Goal: Information Seeking & Learning: Check status

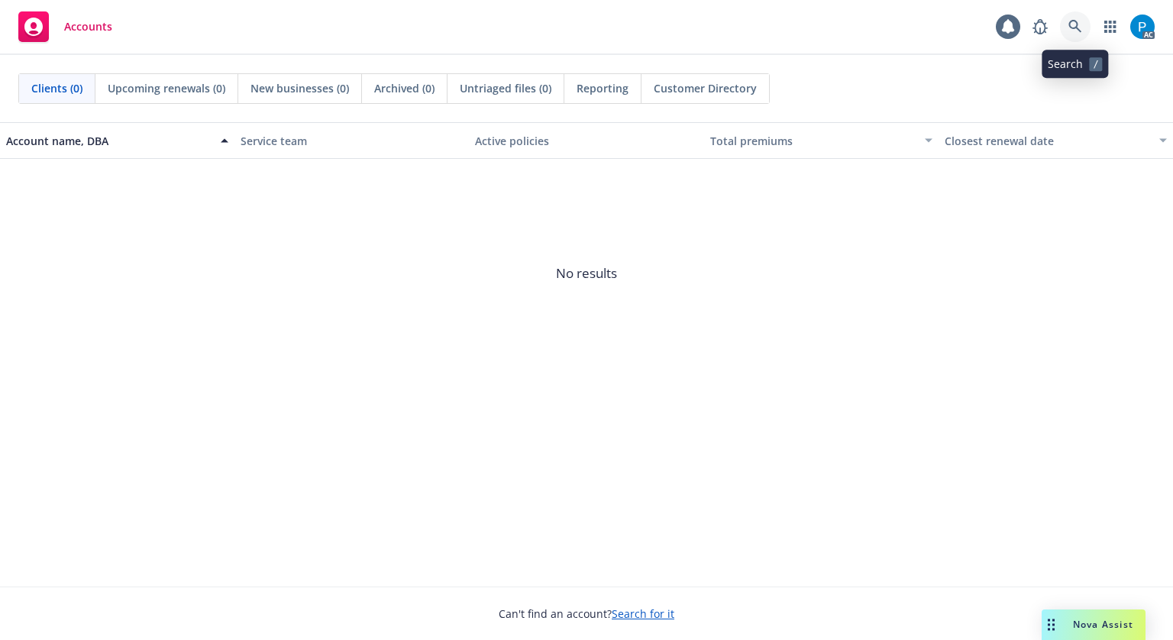
click at [1064, 34] on link at bounding box center [1075, 26] width 31 height 31
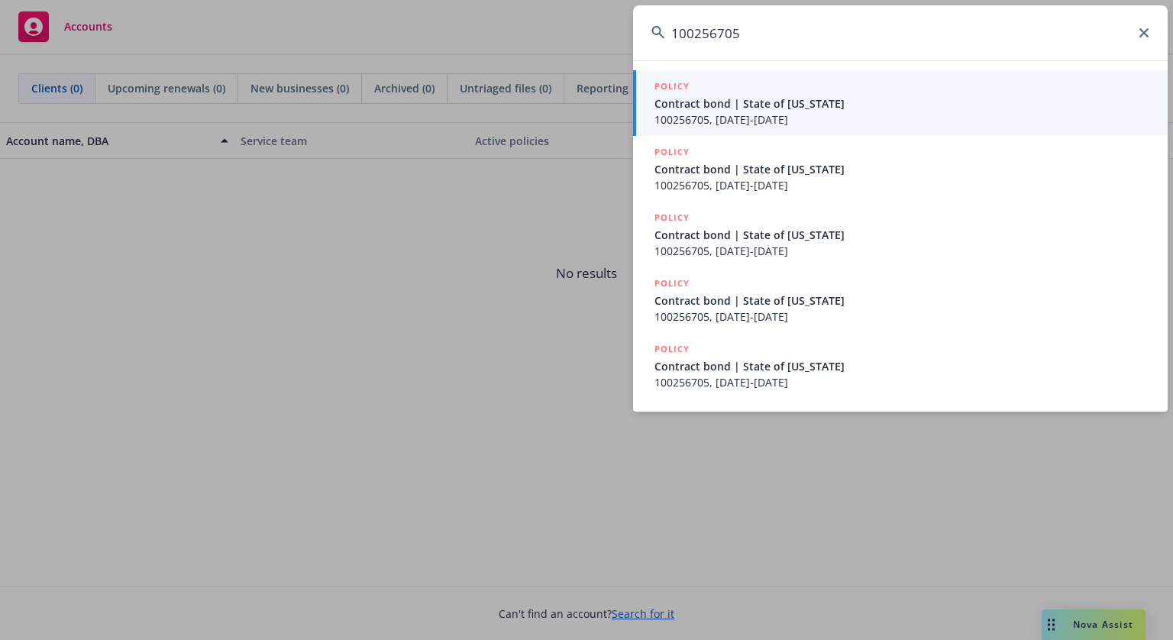
type input "100256705"
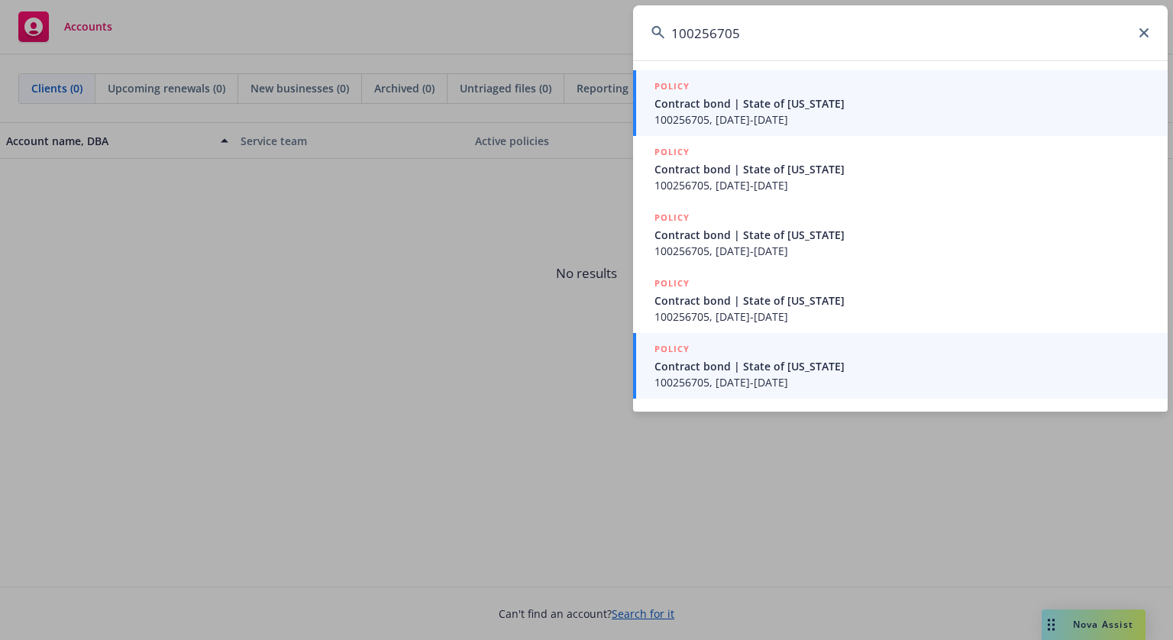
click at [760, 356] on div "POLICY" at bounding box center [901, 349] width 495 height 17
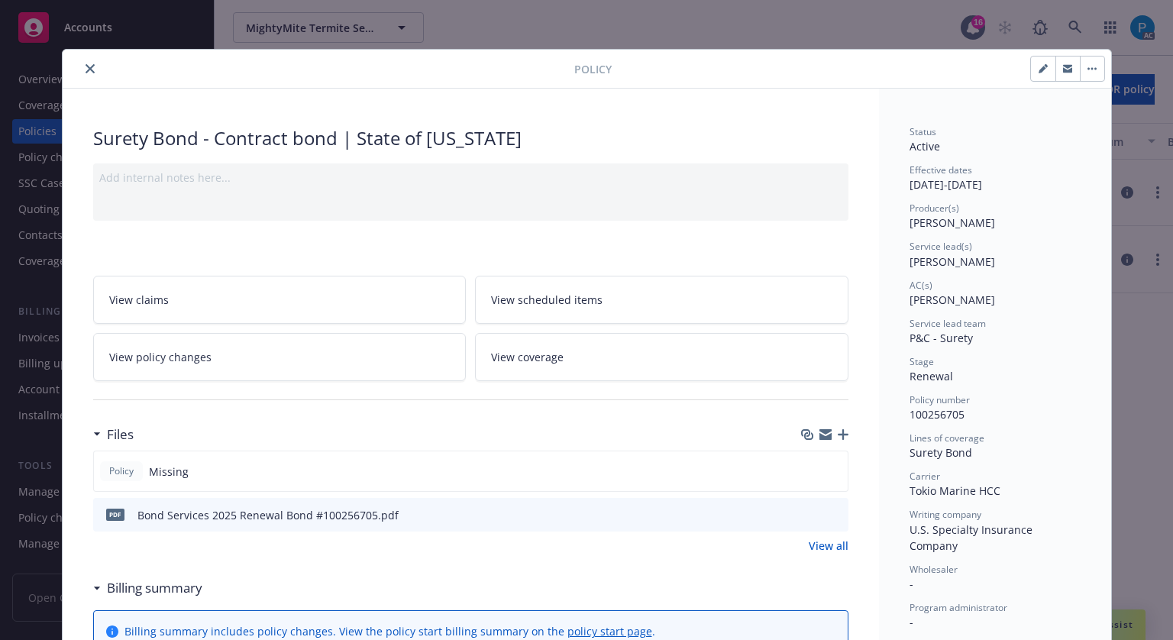
click at [89, 66] on button "close" at bounding box center [90, 69] width 18 height 18
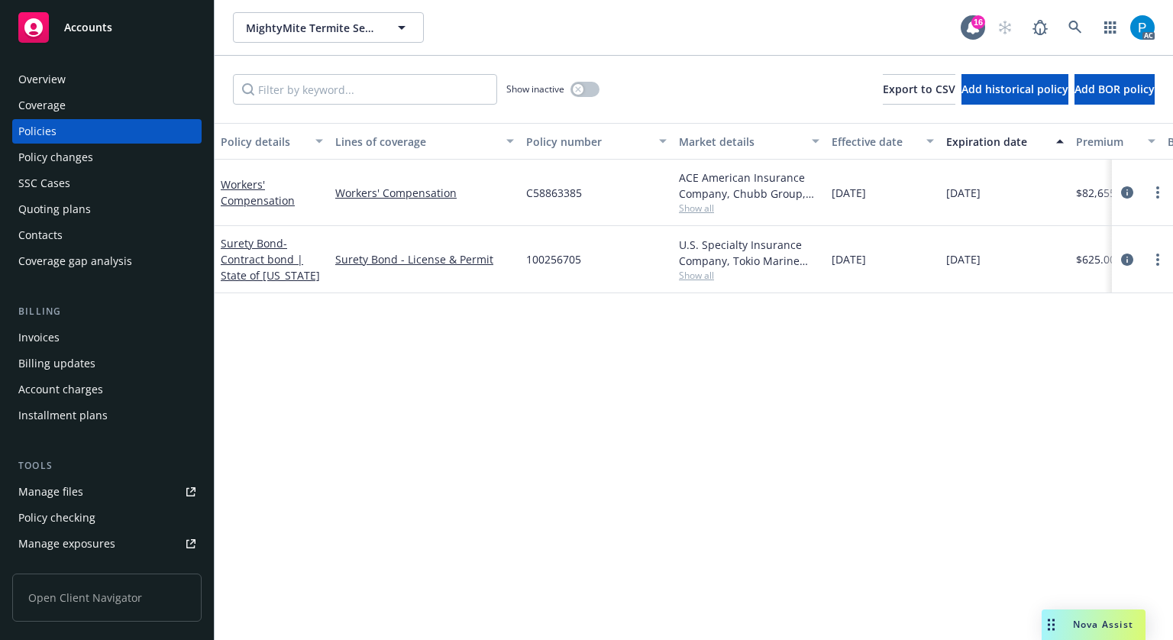
click at [65, 332] on div "Invoices" at bounding box center [106, 337] width 177 height 24
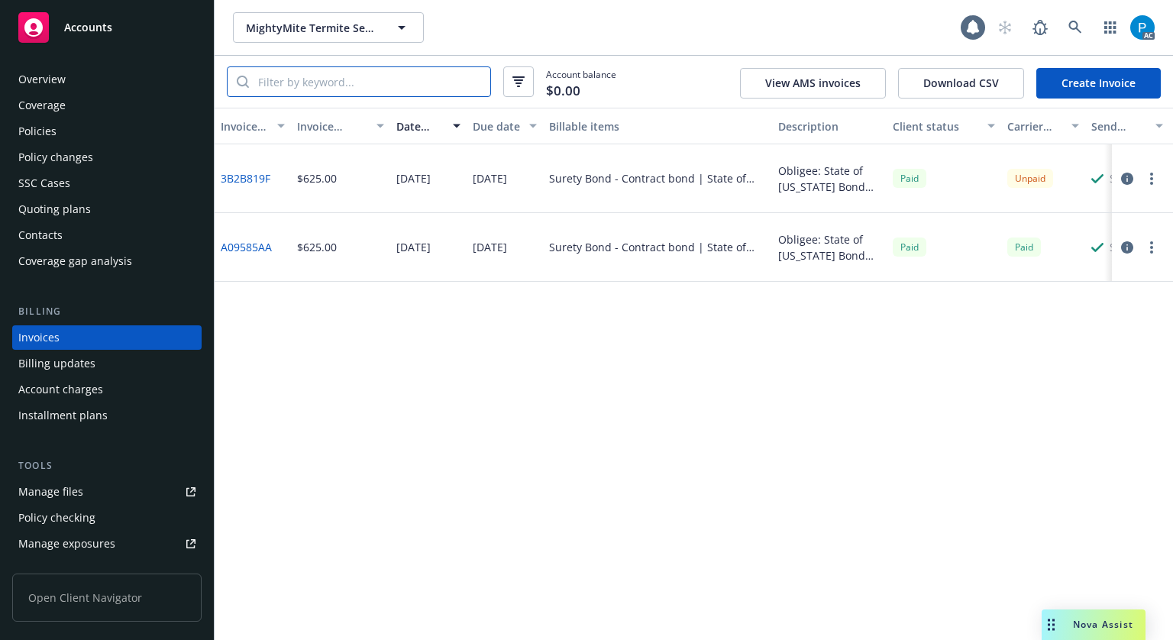
click at [348, 81] on input "search" at bounding box center [369, 81] width 241 height 29
paste input "100256705"
type input "100256705"
click at [1126, 176] on icon "button" at bounding box center [1127, 179] width 12 height 12
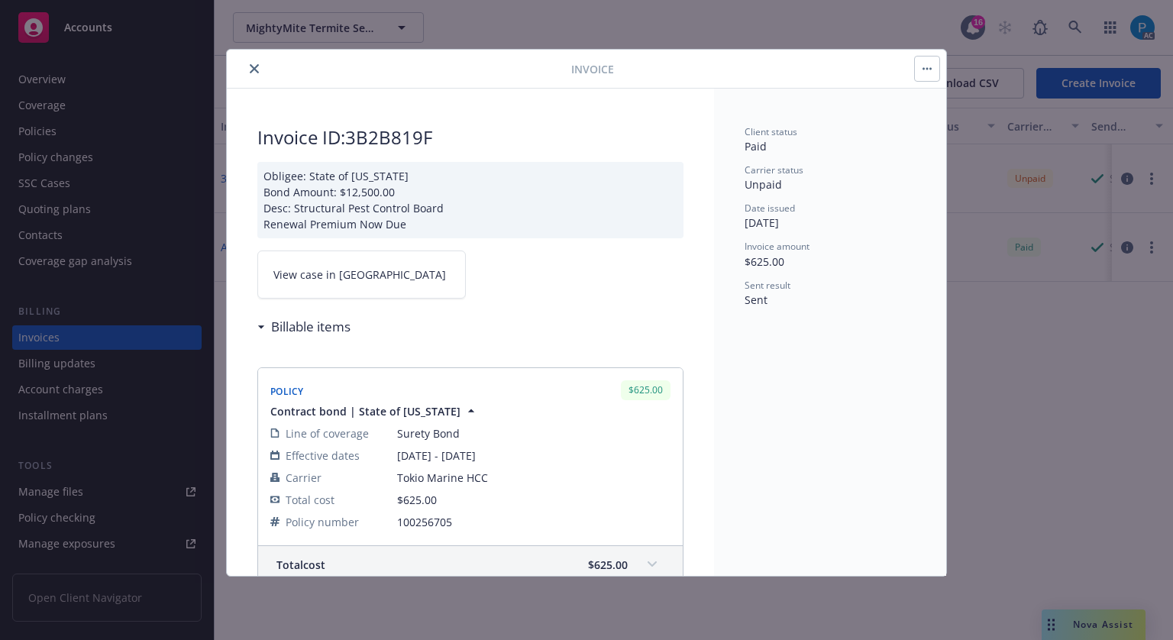
click at [356, 277] on link "View case in [GEOGRAPHIC_DATA]" at bounding box center [361, 274] width 208 height 48
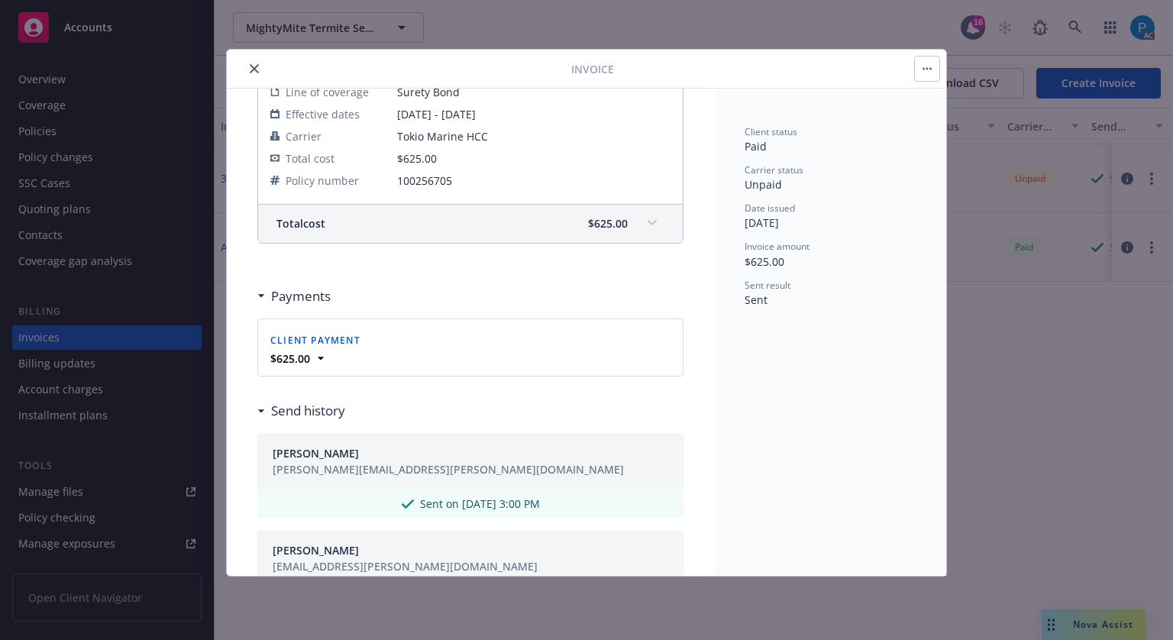
scroll to position [458, 0]
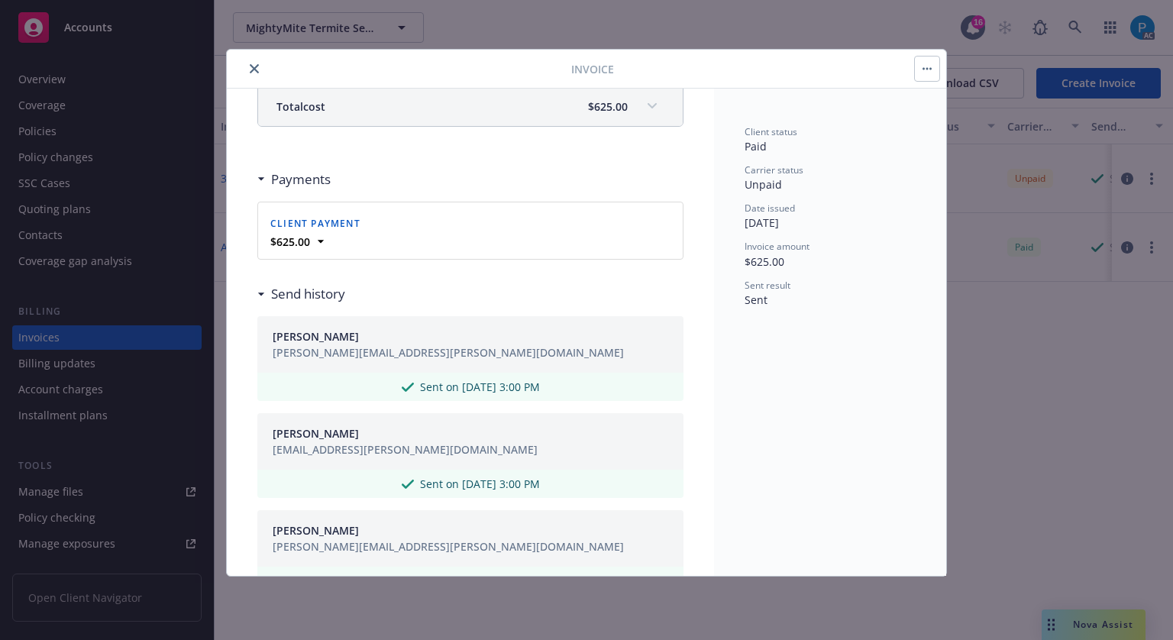
click at [253, 72] on icon "close" at bounding box center [254, 68] width 9 height 9
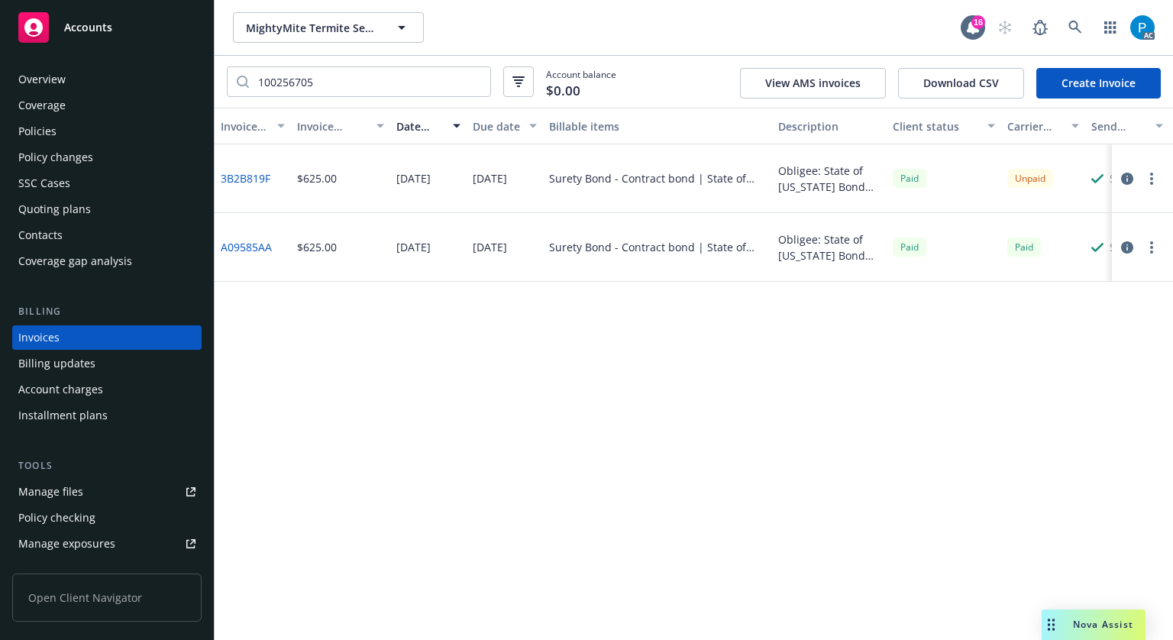
click at [131, 42] on div "Accounts" at bounding box center [106, 27] width 177 height 31
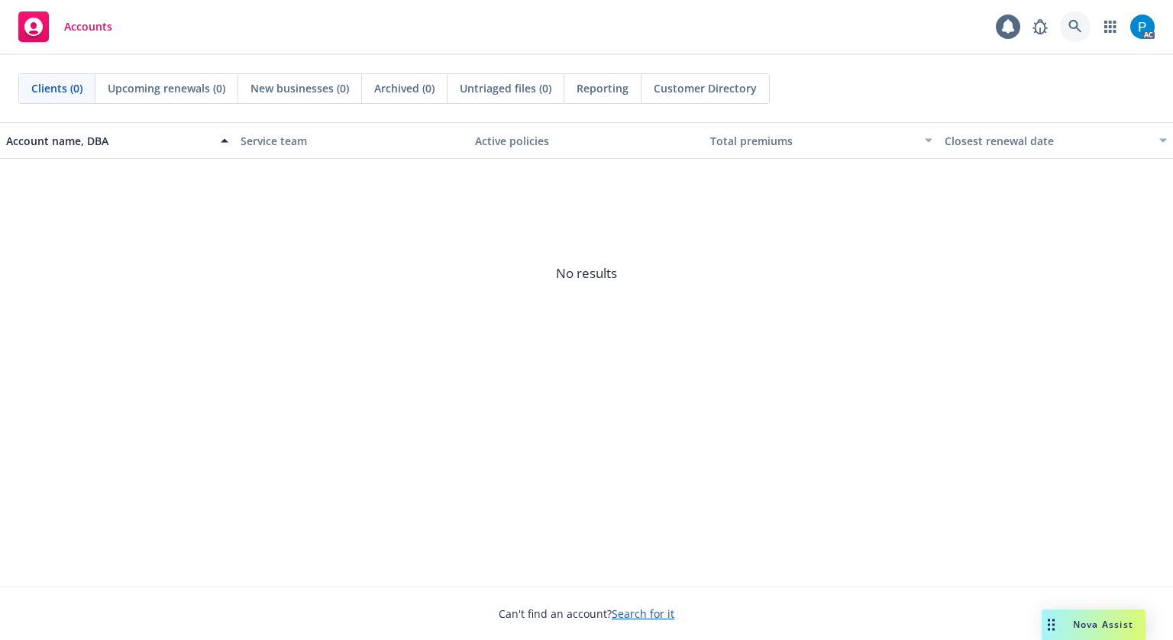
click at [1069, 17] on link at bounding box center [1075, 26] width 31 height 31
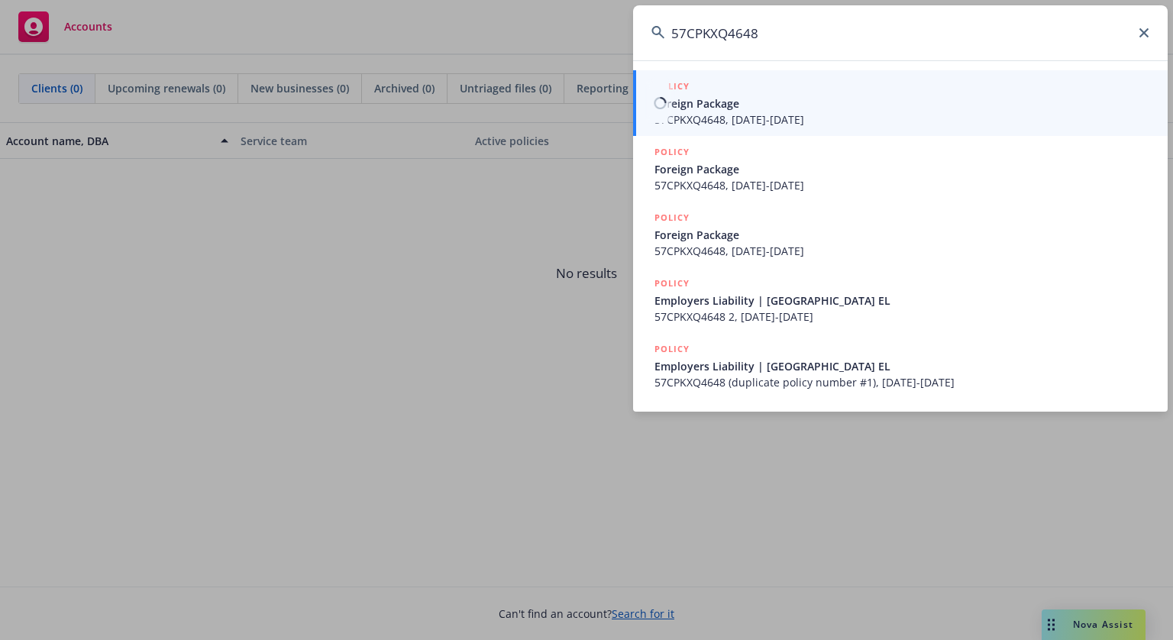
type input "57CPKXQ4648"
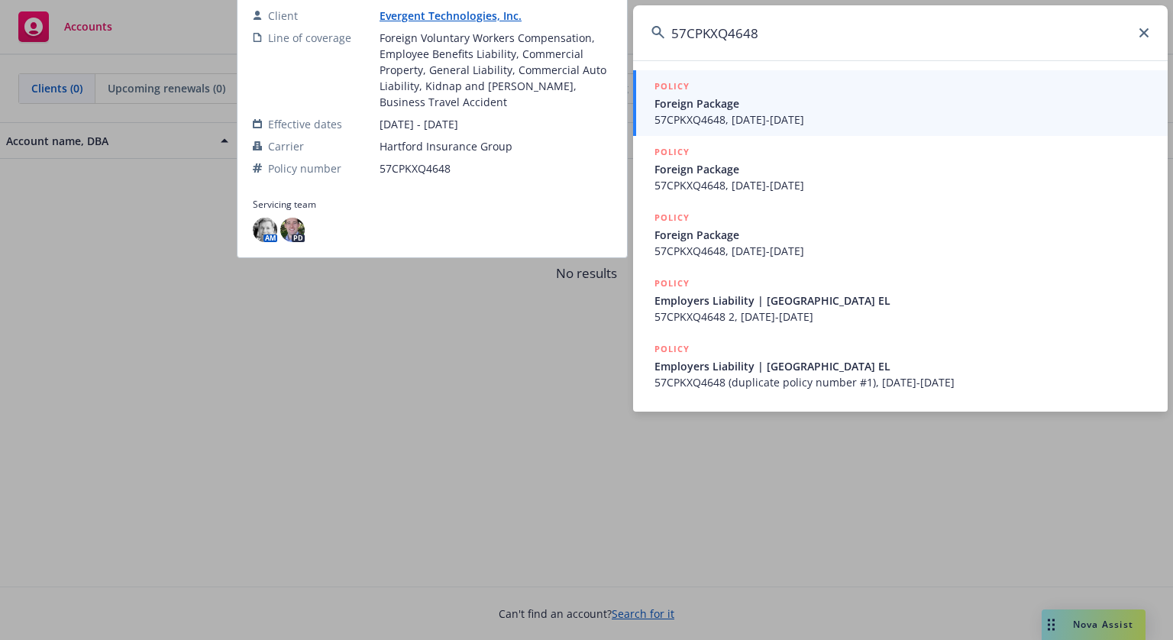
click at [827, 100] on span "Foreign Package" at bounding box center [901, 103] width 495 height 16
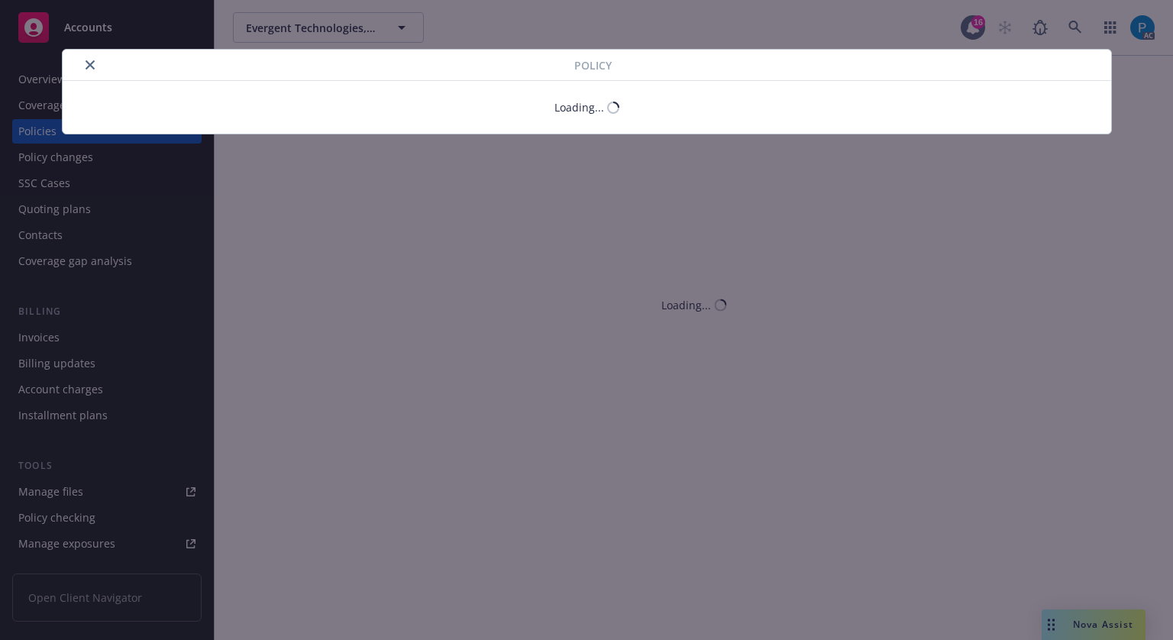
click at [89, 63] on icon "close" at bounding box center [90, 64] width 9 height 9
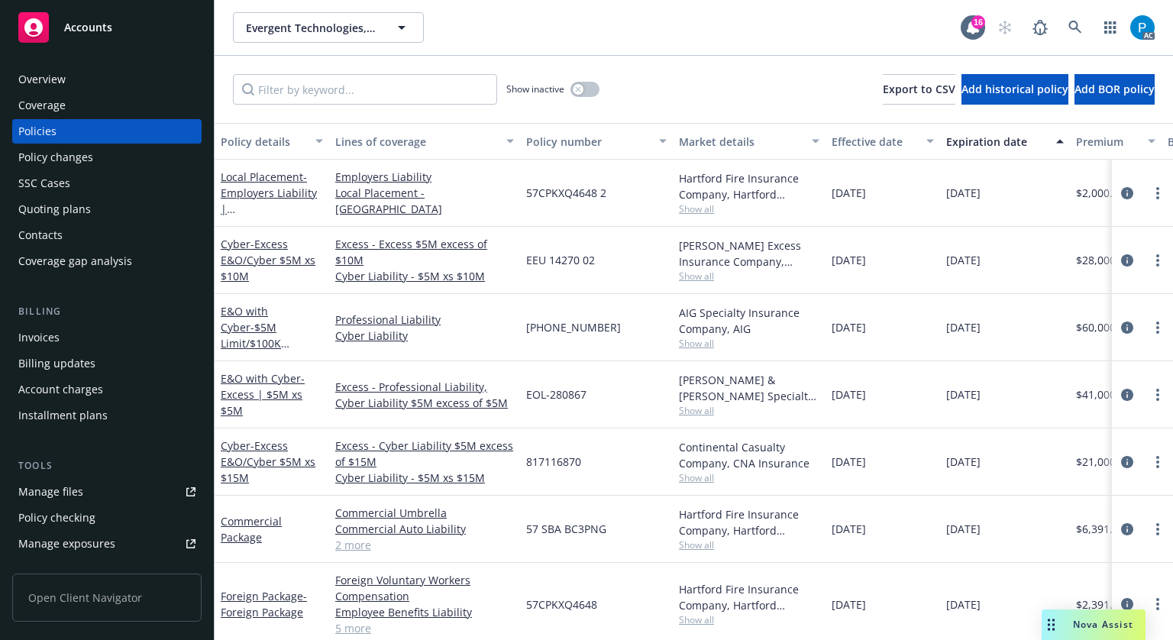
click at [48, 326] on div "Invoices" at bounding box center [38, 337] width 41 height 24
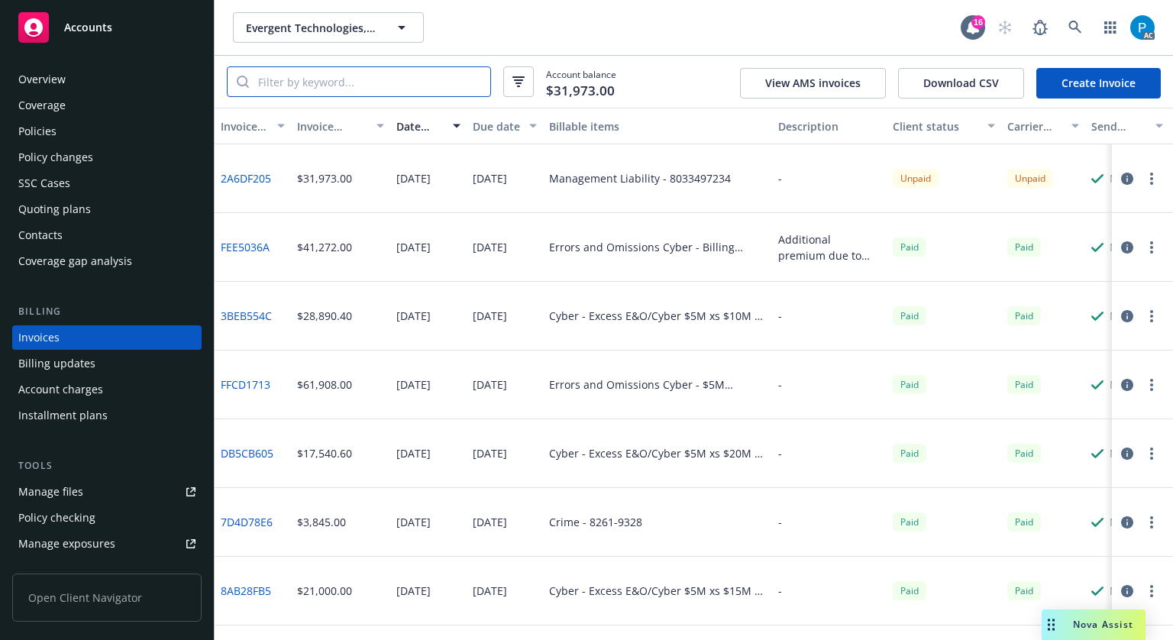
click at [364, 80] on input "search" at bounding box center [369, 81] width 241 height 29
paste input "57CPKXQ4648"
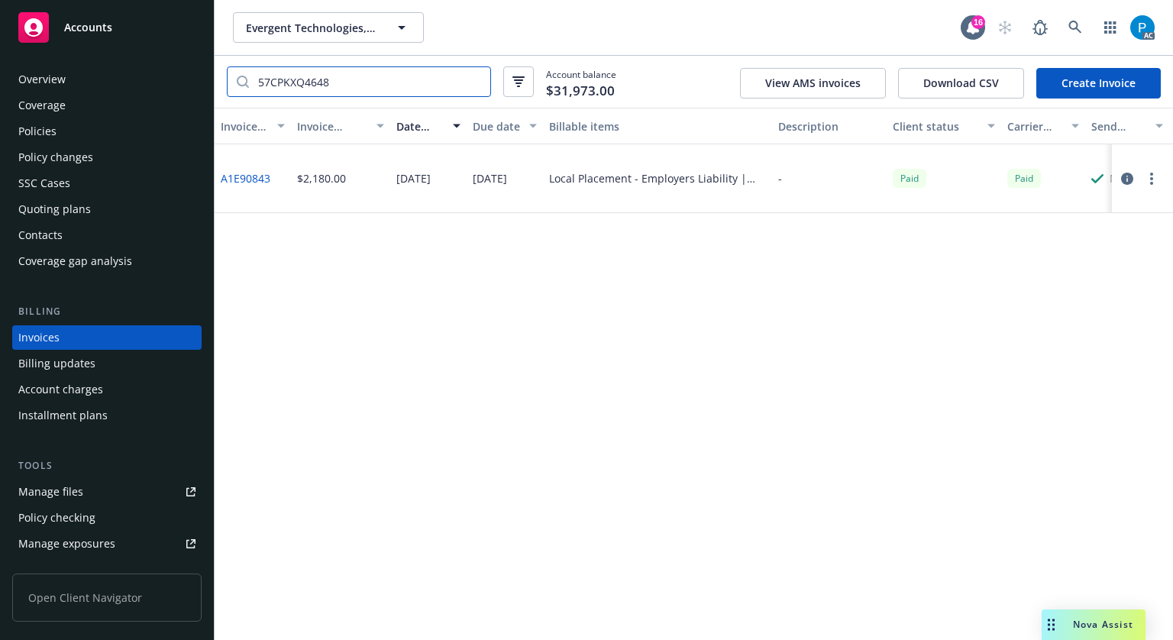
type input "57CPKXQ4648"
drag, startPoint x: 460, startPoint y: 80, endPoint x: 470, endPoint y: 84, distance: 10.6
click at [460, 80] on input "57CPKXQ4648" at bounding box center [369, 81] width 241 height 29
click at [476, 83] on input "57CPKXQ4648" at bounding box center [369, 81] width 241 height 29
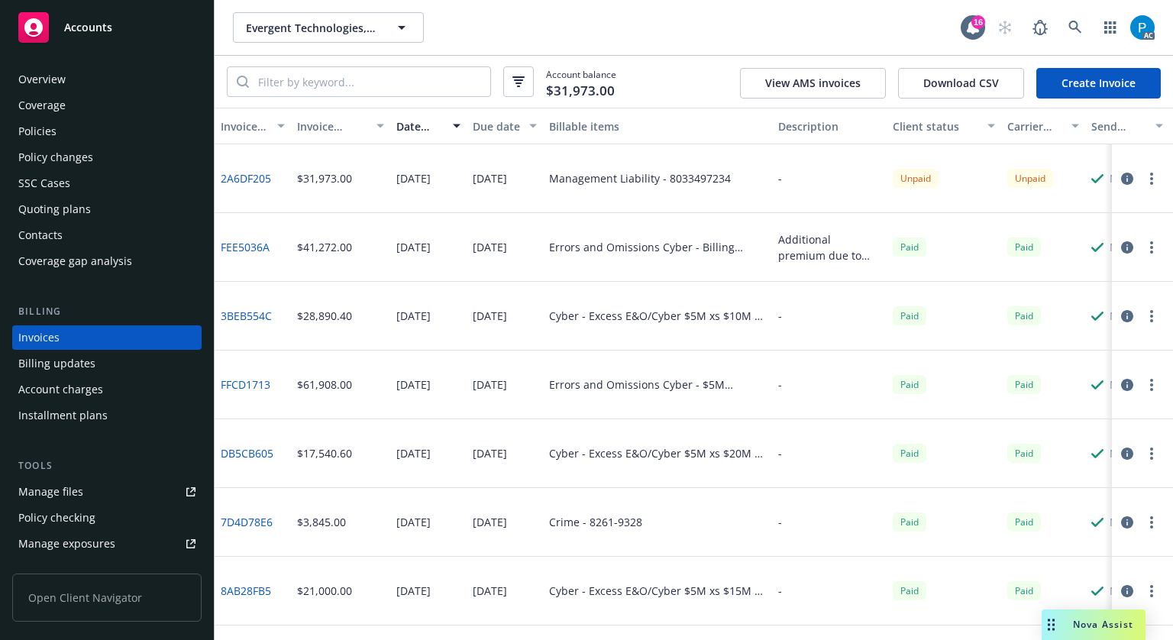
click at [1121, 179] on icon "button" at bounding box center [1127, 179] width 12 height 12
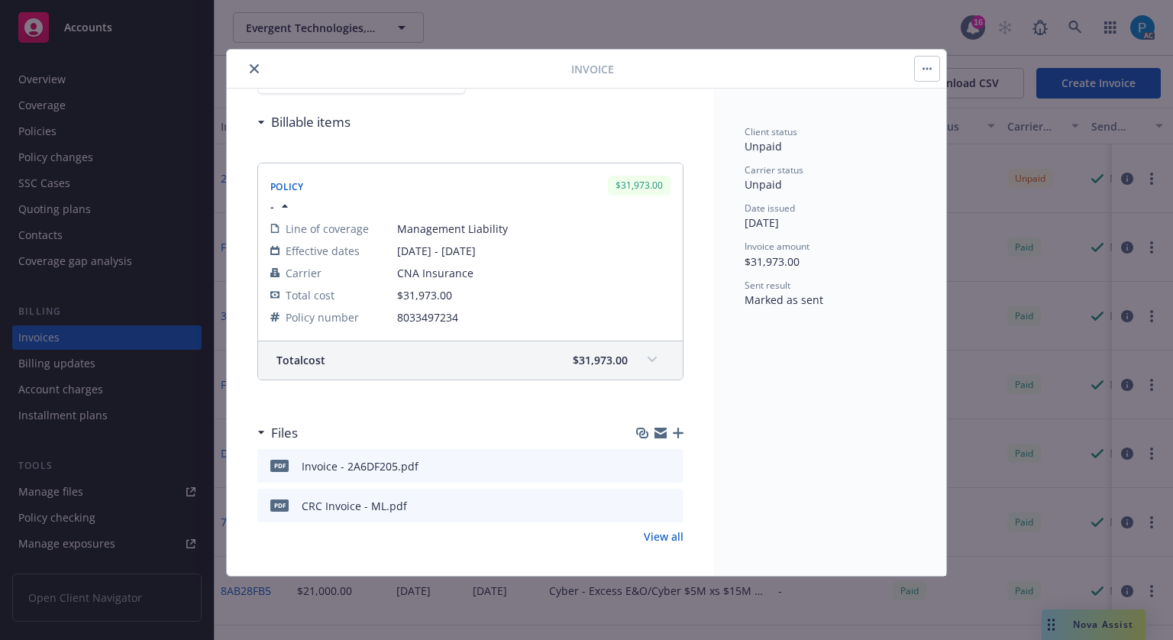
scroll to position [169, 0]
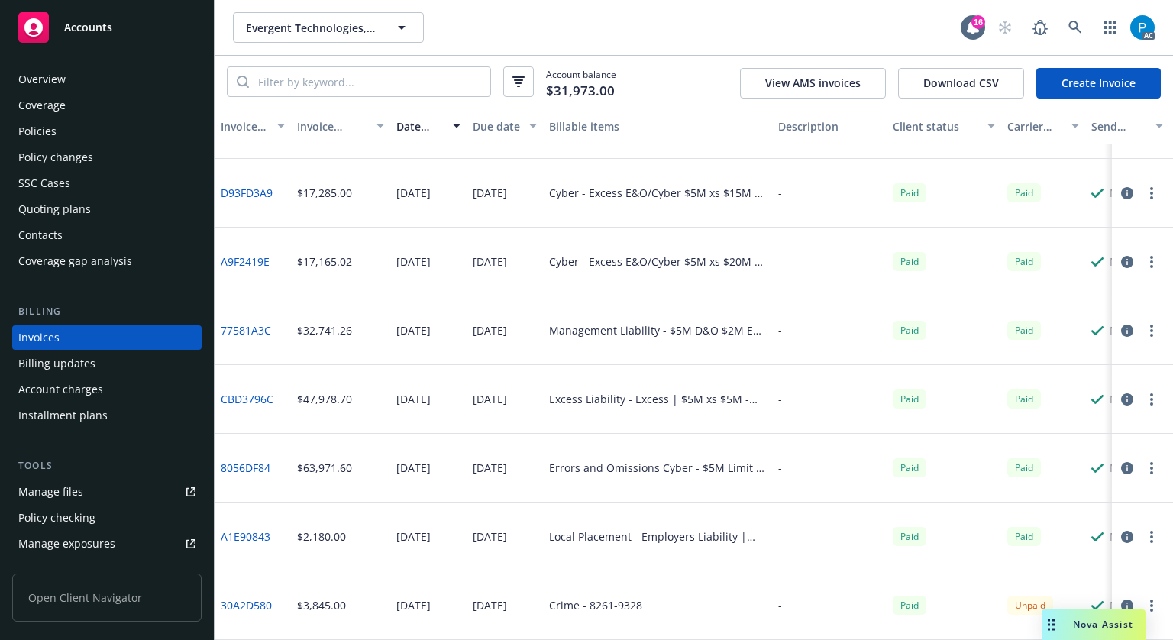
scroll to position [615, 0]
click at [1121, 531] on icon "button" at bounding box center [1127, 537] width 12 height 12
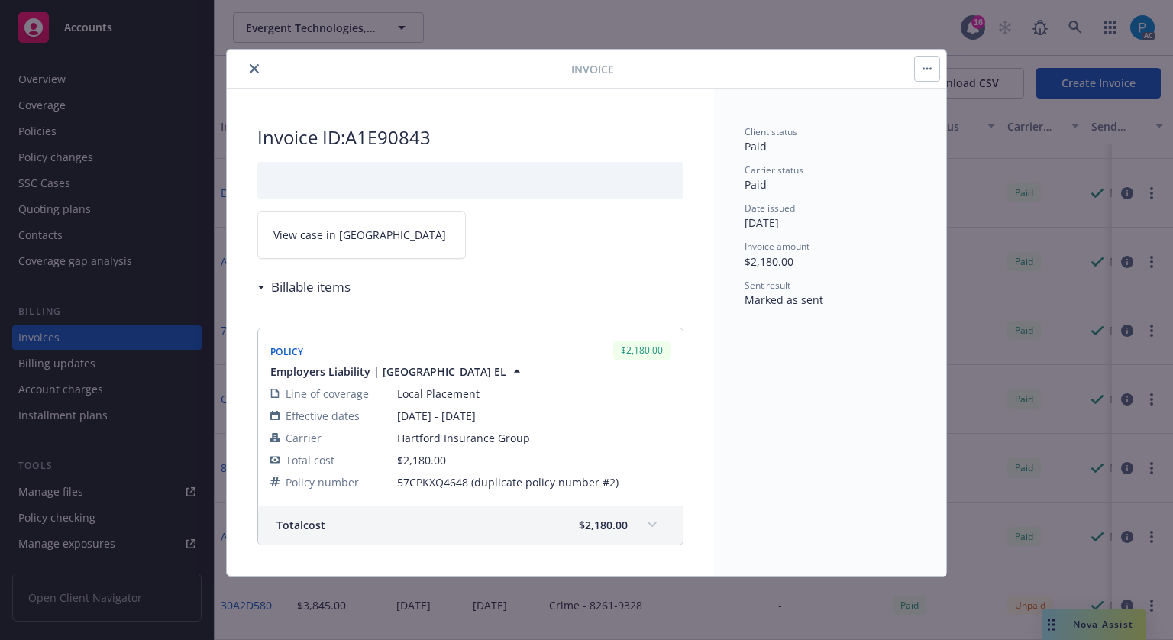
click at [332, 231] on span "View case in [GEOGRAPHIC_DATA]" at bounding box center [359, 235] width 173 height 16
click at [247, 68] on button "close" at bounding box center [254, 69] width 18 height 18
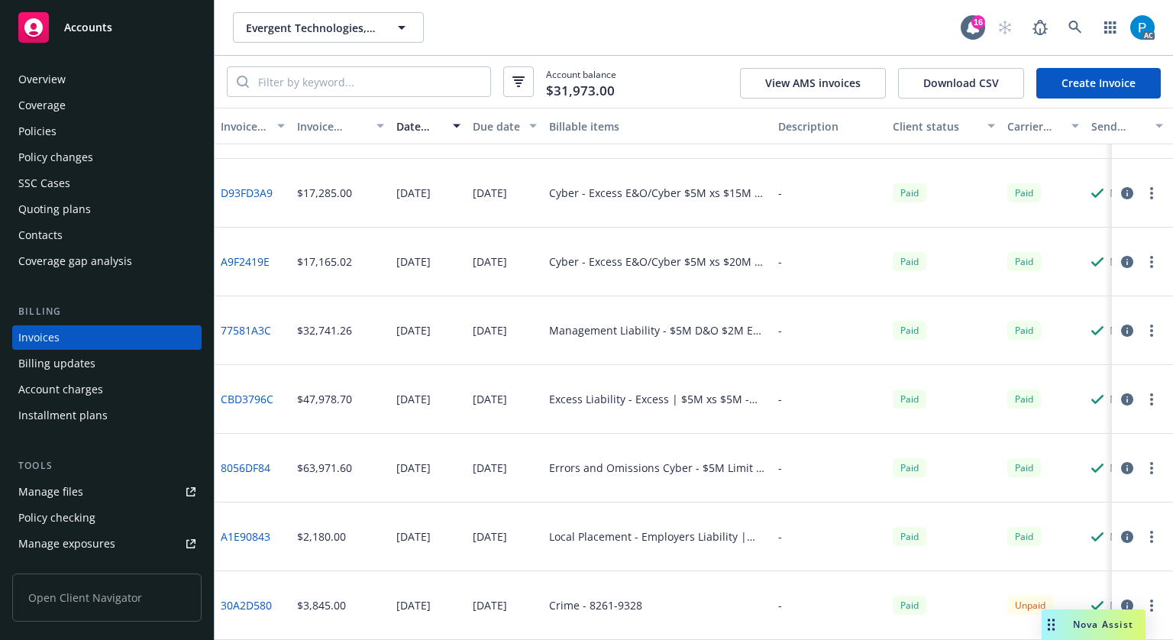
click at [127, 37] on div "Accounts" at bounding box center [106, 27] width 177 height 31
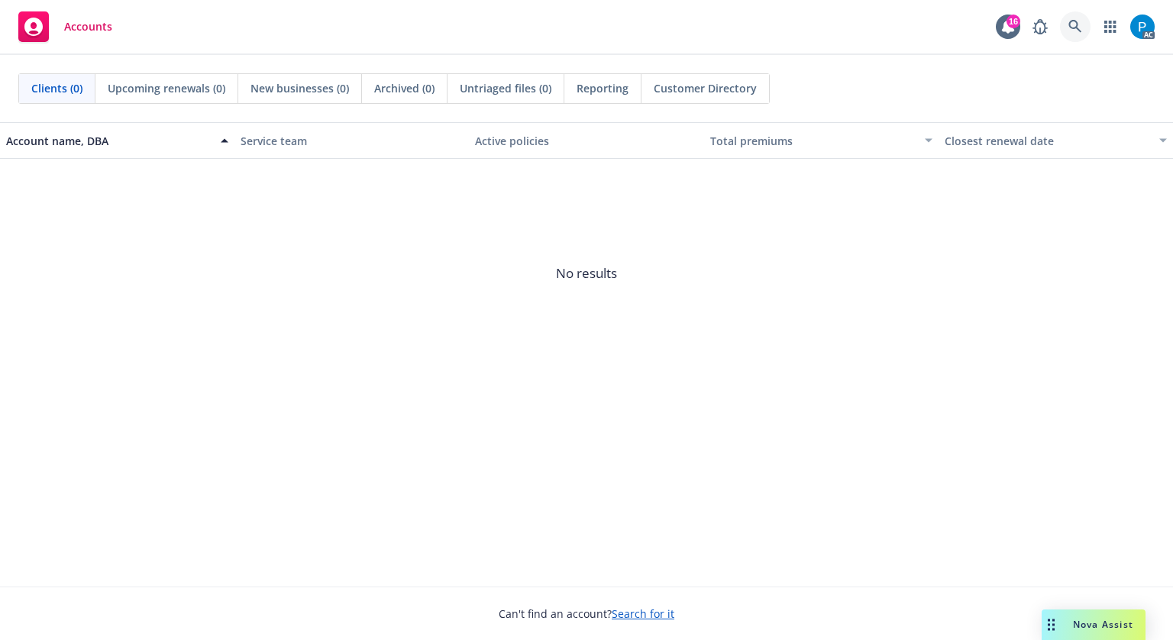
click at [1082, 33] on link at bounding box center [1075, 26] width 31 height 31
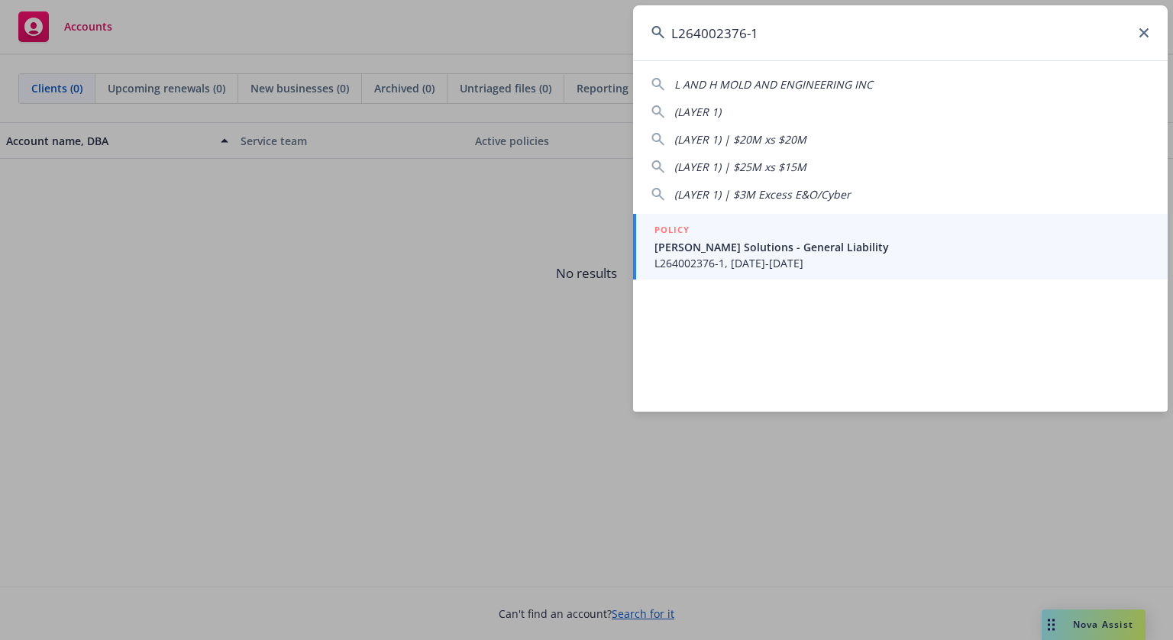
type input "L264002376-1"
click at [758, 229] on div "POLICY" at bounding box center [901, 230] width 495 height 17
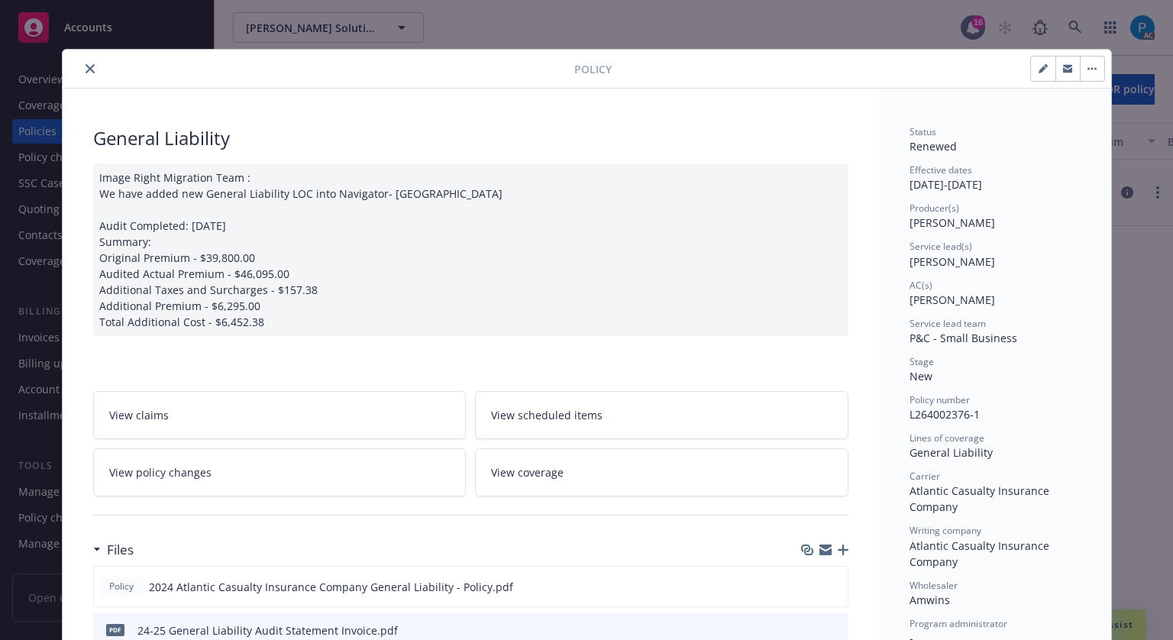
click at [85, 73] on button "close" at bounding box center [90, 69] width 18 height 18
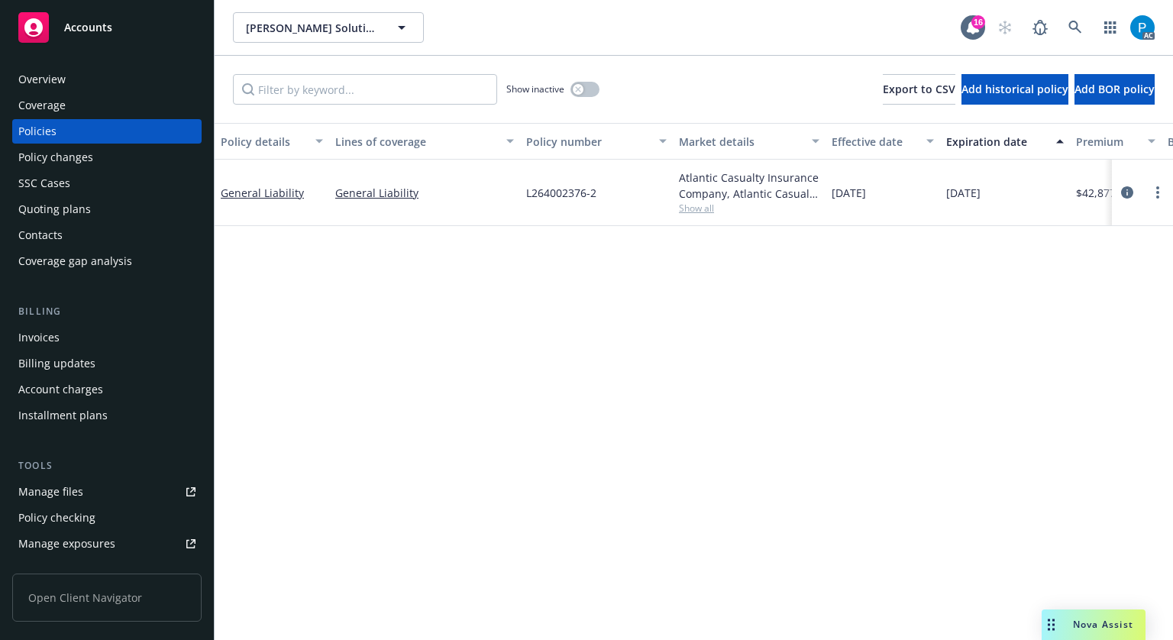
click at [79, 333] on div "Invoices" at bounding box center [106, 337] width 177 height 24
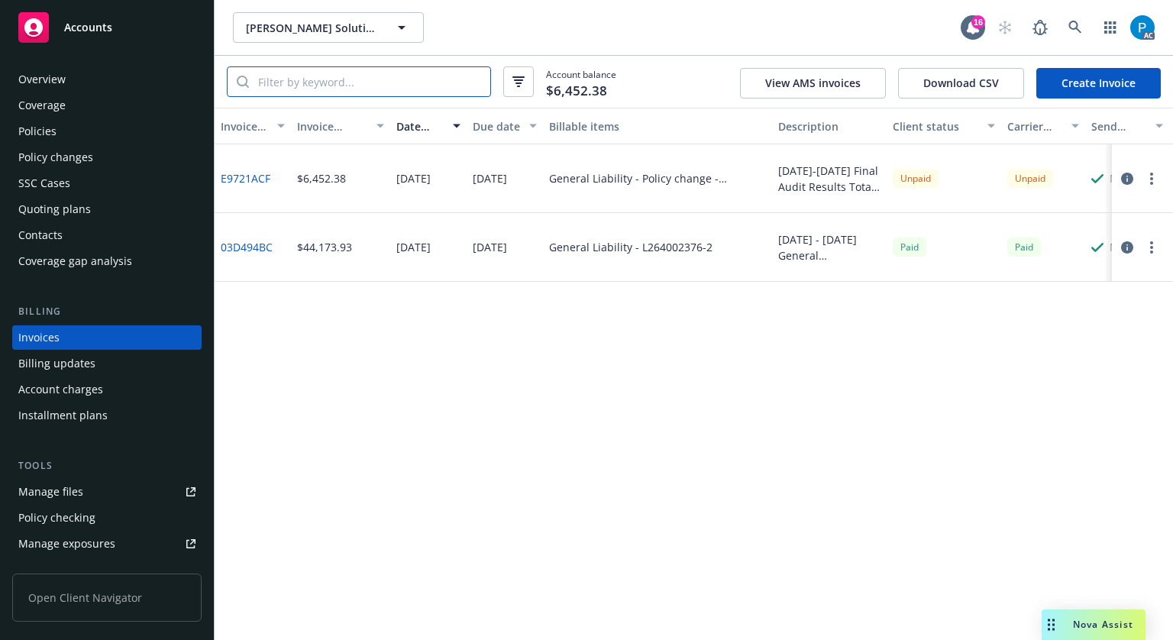
click at [373, 90] on input "search" at bounding box center [369, 81] width 241 height 29
paste input "L264002376-1"
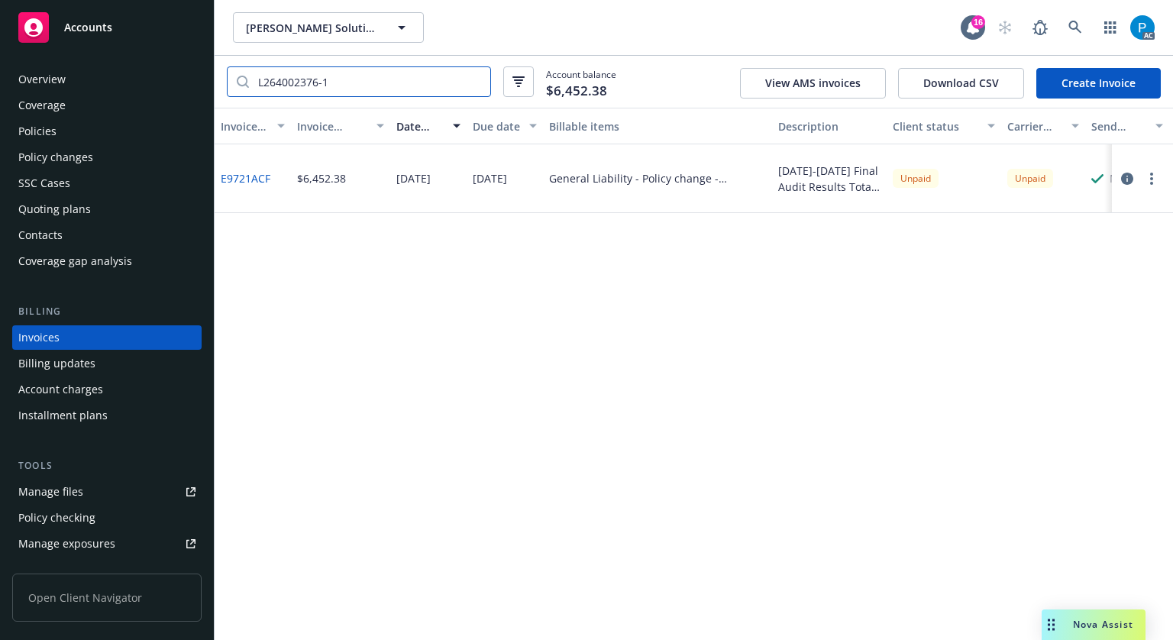
type input "L264002376-1"
click at [1124, 184] on icon "button" at bounding box center [1127, 179] width 12 height 12
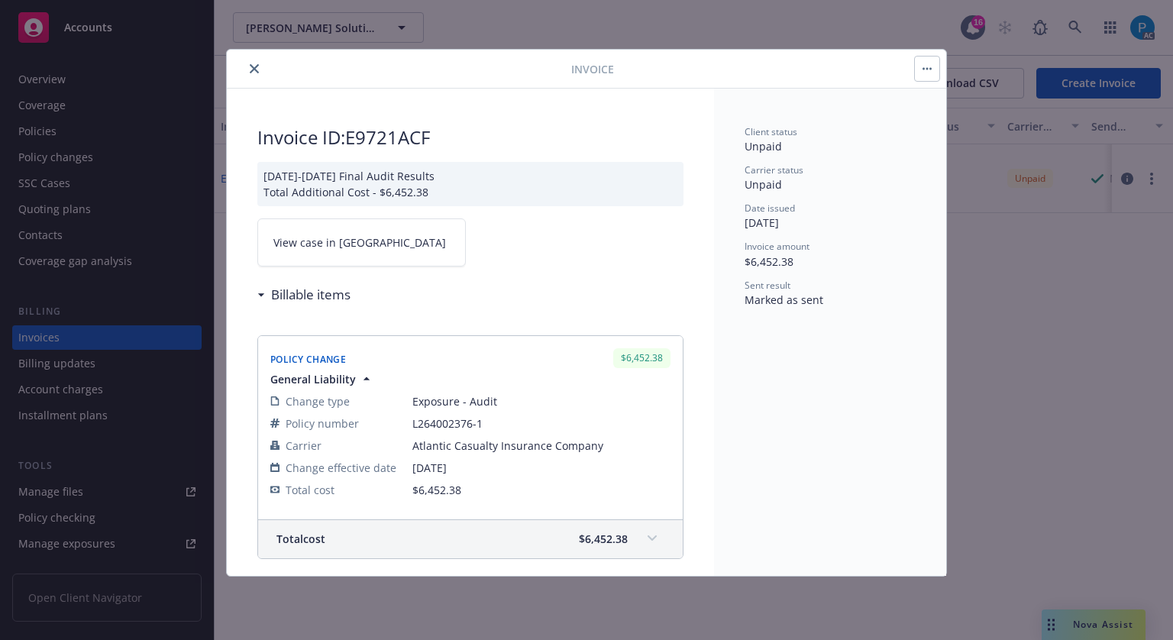
click at [336, 247] on span "View case in [GEOGRAPHIC_DATA]" at bounding box center [359, 242] width 173 height 16
